Goal: Information Seeking & Learning: Learn about a topic

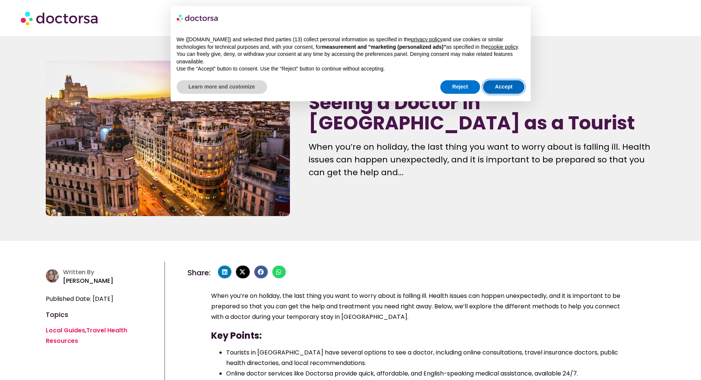
click at [504, 85] on button "Accept" at bounding box center [504, 87] width 42 height 14
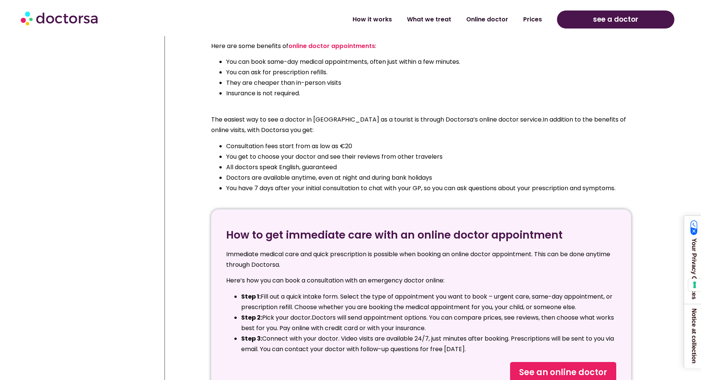
scroll to position [957, 0]
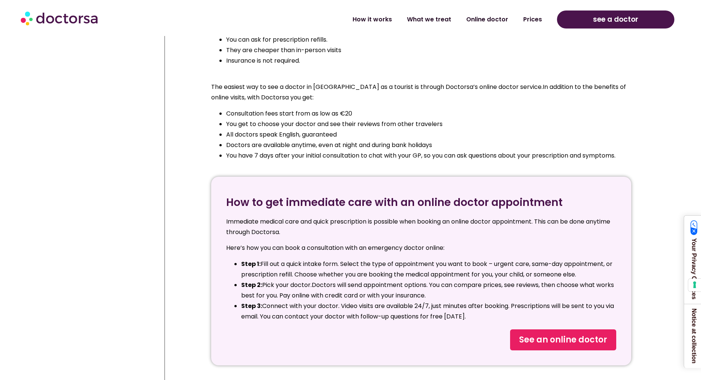
click at [256, 130] on span "All doctors speak English, guaranteed" at bounding box center [281, 134] width 111 height 9
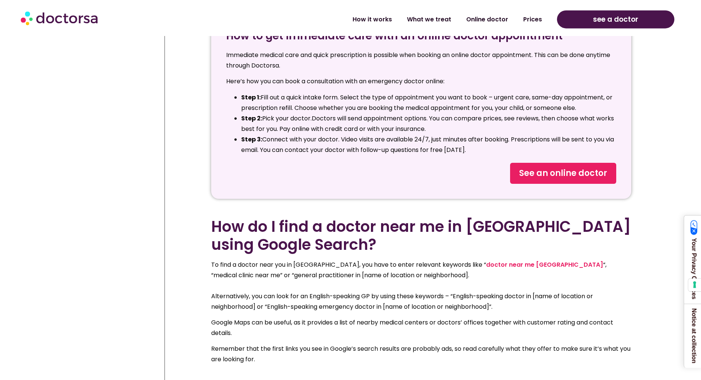
scroll to position [1186, 0]
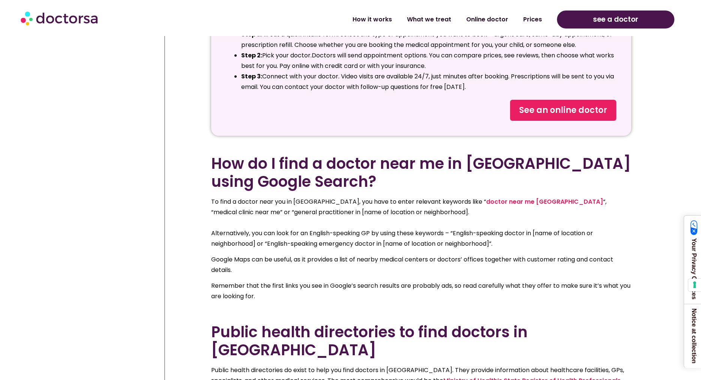
click at [263, 197] on span "To find a doctor near you in [GEOGRAPHIC_DATA], you have to enter relevant keyw…" at bounding box center [408, 206] width 395 height 19
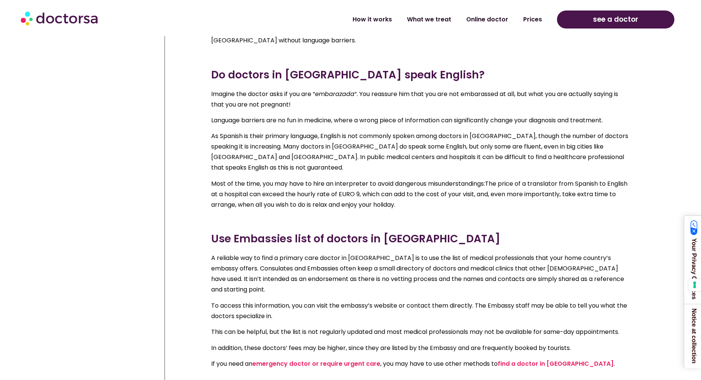
scroll to position [2143, 0]
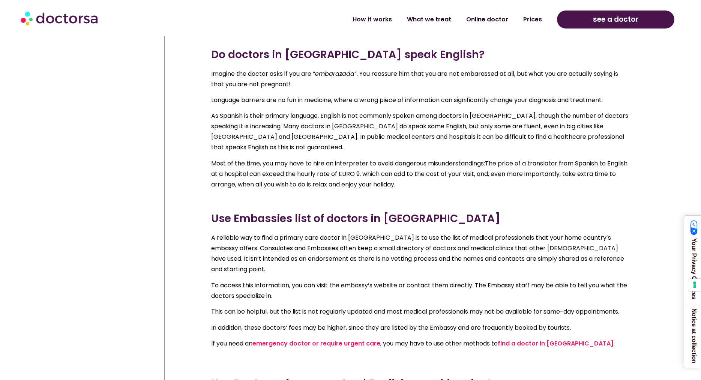
click at [355, 233] on span "A reliable way to find a primary care doctor in [GEOGRAPHIC_DATA] is to use the…" at bounding box center [417, 253] width 413 height 40
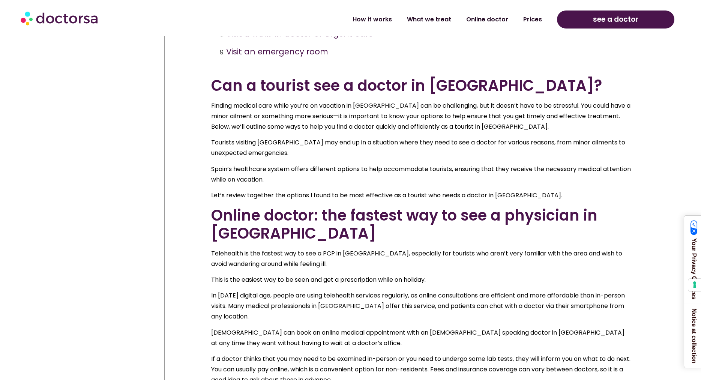
scroll to position [727, 0]
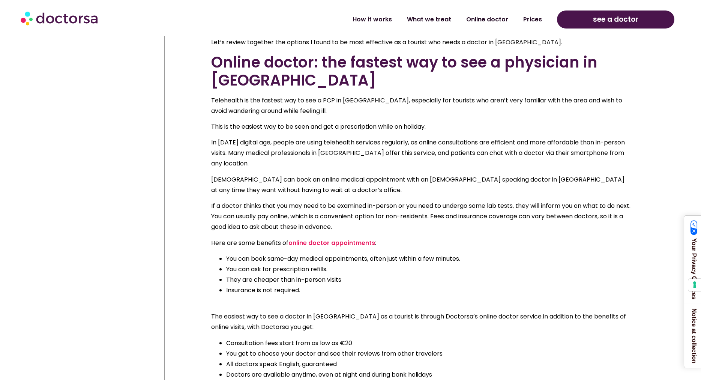
click at [405, 201] on p "If a doctor thinks that you may need to be examined in-person or you need to un…" at bounding box center [421, 217] width 420 height 32
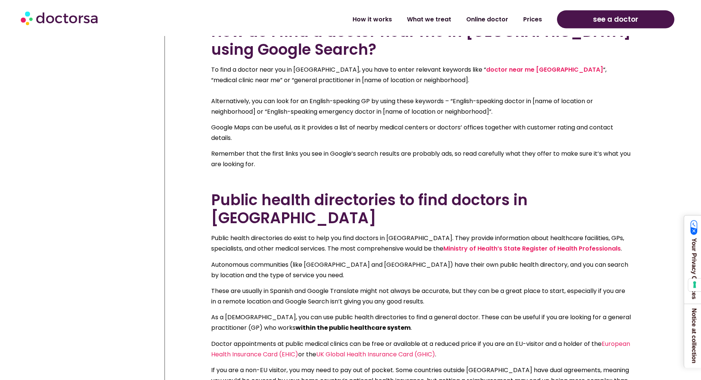
scroll to position [1301, 0]
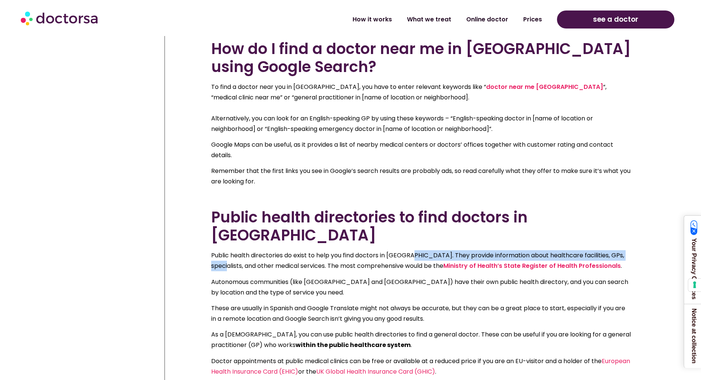
drag, startPoint x: 409, startPoint y: 222, endPoint x: 640, endPoint y: 221, distance: 231.8
drag, startPoint x: 280, startPoint y: 234, endPoint x: 180, endPoint y: 219, distance: 101.0
copy span "Public health directories do exist to help you find doctors in [GEOGRAPHIC_DATA…"
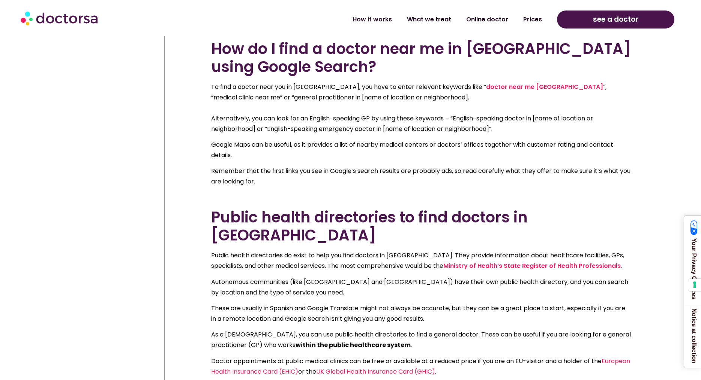
click at [598, 17] on span "see a doctor" at bounding box center [615, 20] width 45 height 12
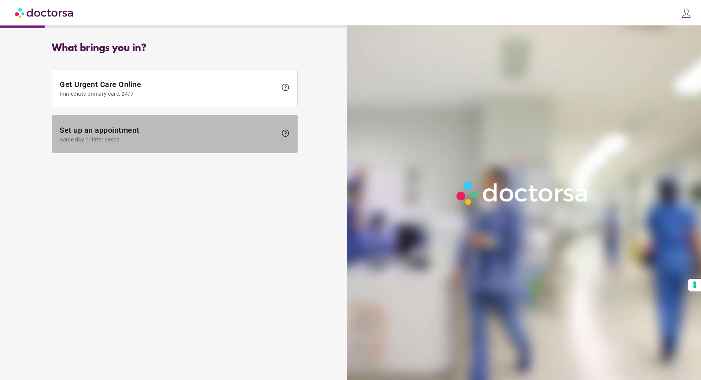
click at [94, 131] on span "Set up an appointment Same day or later needs" at bounding box center [169, 134] width 218 height 17
